Goal: Information Seeking & Learning: Learn about a topic

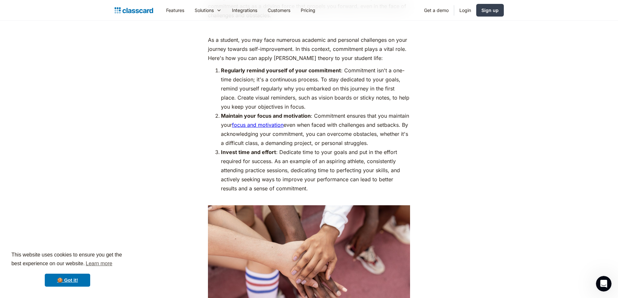
scroll to position [1492, 0]
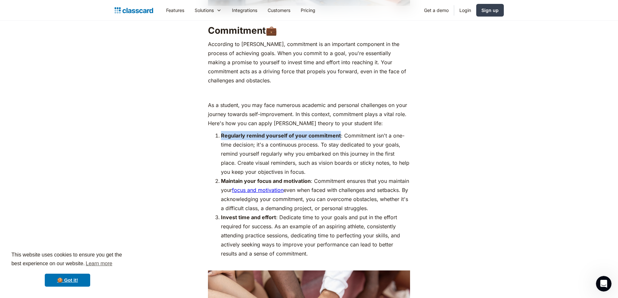
drag, startPoint x: 339, startPoint y: 116, endPoint x: 225, endPoint y: 114, distance: 114.2
click at [221, 131] on li "Regularly remind yourself of your commitment : Commitment isn't a one-time deci…" at bounding box center [315, 153] width 189 height 45
copy strong "Regularly remind yourself of your commitment"
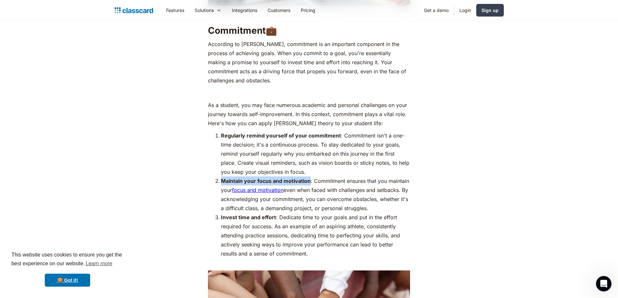
drag, startPoint x: 310, startPoint y: 159, endPoint x: 223, endPoint y: 159, distance: 86.9
click at [223, 178] on strong "Maintain your focus and motivation" at bounding box center [266, 181] width 90 height 6
copy strong "Maintain your focus and motivation"
drag, startPoint x: 275, startPoint y: 196, endPoint x: 221, endPoint y: 195, distance: 53.5
click at [221, 214] on strong "Invest time and effort" at bounding box center [248, 217] width 55 height 6
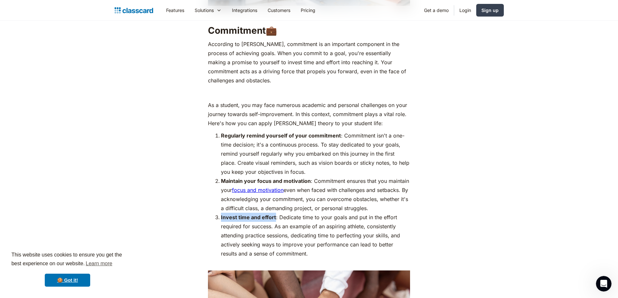
copy strong "Invest time and effort"
